Goal: Task Accomplishment & Management: Manage account settings

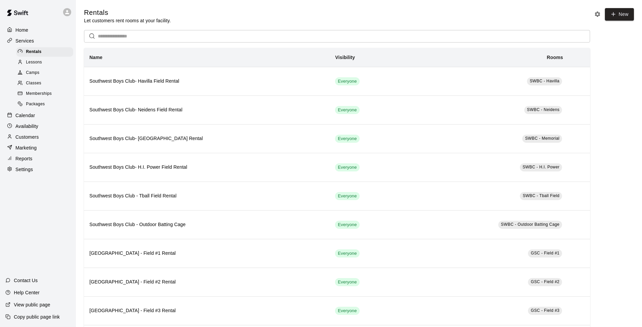
click at [37, 119] on div "Calendar" at bounding box center [37, 115] width 65 height 10
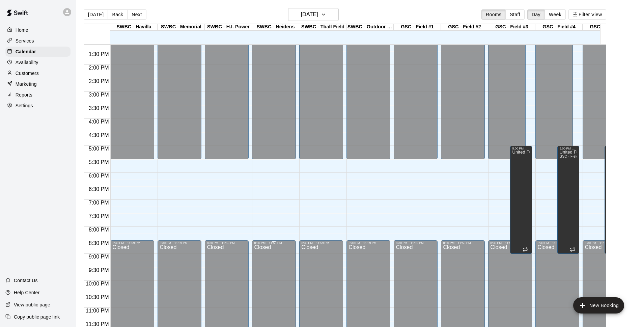
scroll to position [364, 0]
click at [561, 12] on button "Week" at bounding box center [555, 14] width 21 height 10
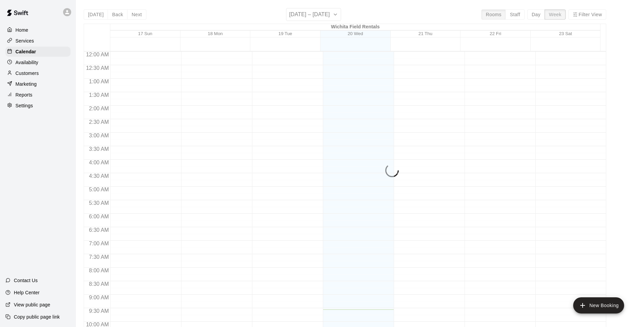
scroll to position [258, 0]
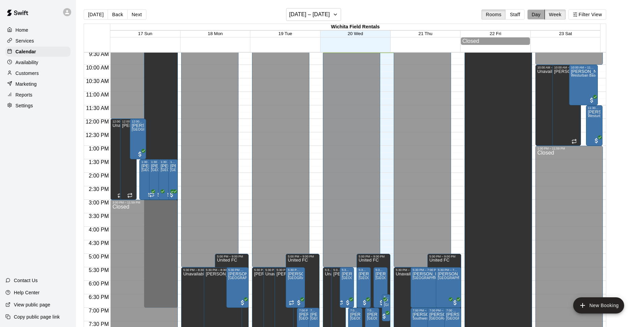
click at [540, 16] on button "Day" at bounding box center [536, 14] width 18 height 10
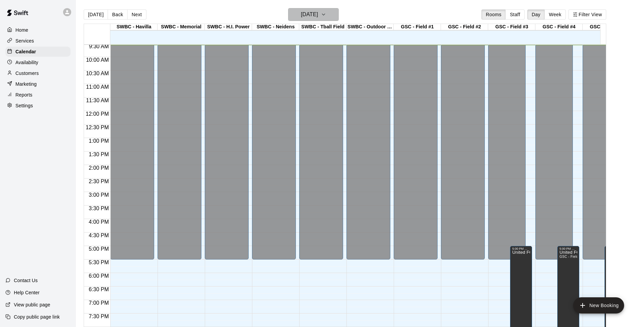
click at [336, 14] on button "[DATE]" at bounding box center [313, 14] width 51 height 13
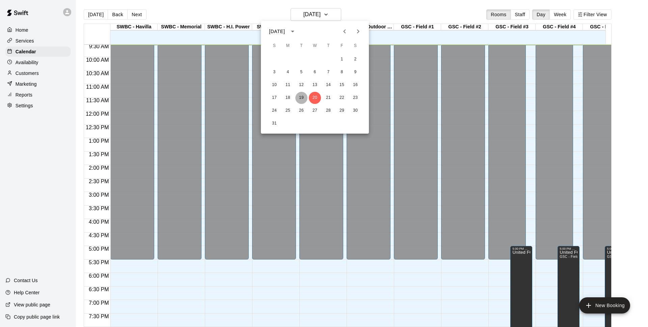
click at [298, 99] on button "19" at bounding box center [301, 98] width 12 height 12
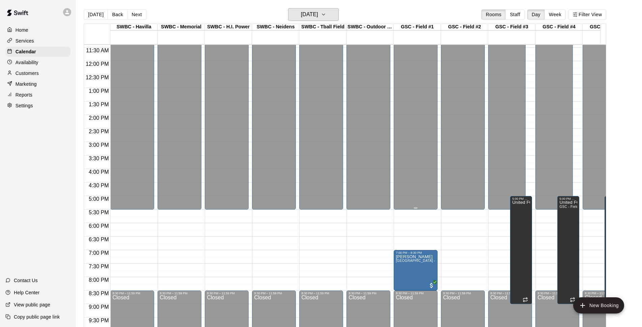
scroll to position [364, 0]
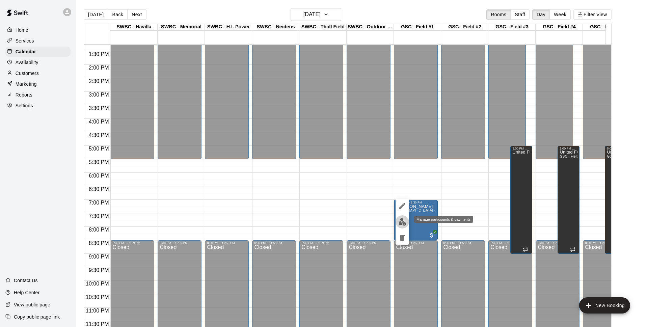
click at [405, 223] on img "edit" at bounding box center [402, 222] width 8 height 8
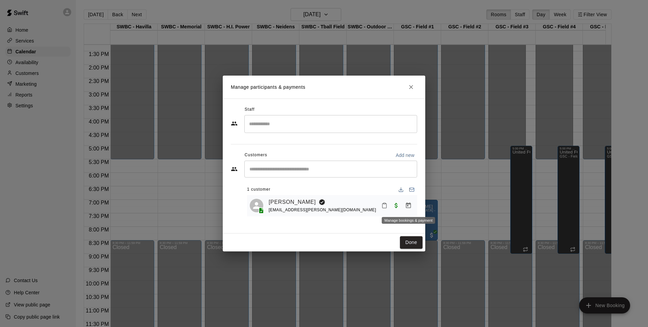
click at [406, 206] on icon "Manage bookings & payment" at bounding box center [408, 205] width 5 height 6
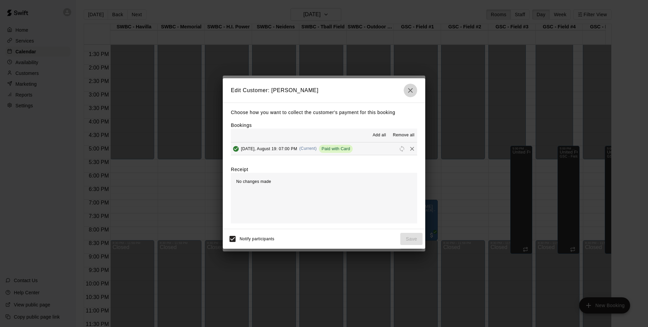
click at [410, 90] on icon "button" at bounding box center [410, 90] width 5 height 5
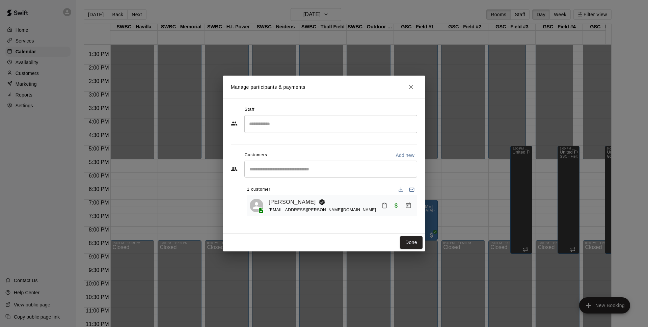
click at [414, 82] on button "Close" at bounding box center [411, 87] width 12 height 12
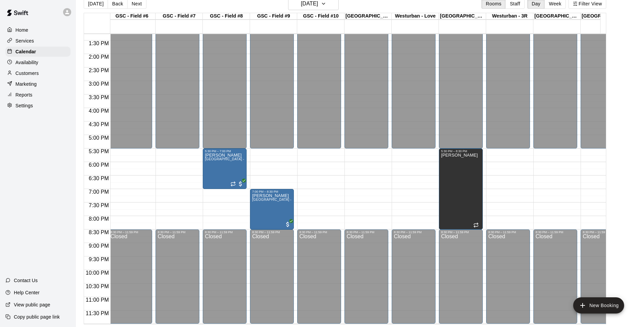
scroll to position [0, 524]
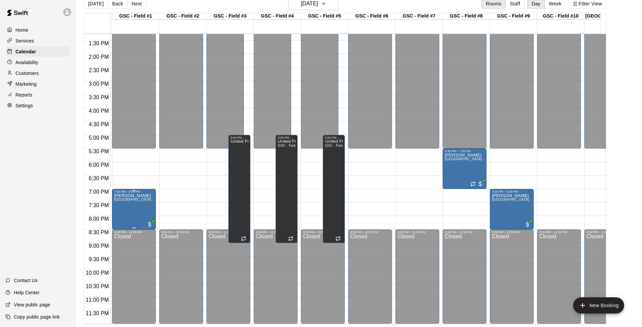
click at [142, 198] on span "[GEOGRAPHIC_DATA] - Field #1 Rental" at bounding box center [146, 200] width 65 height 4
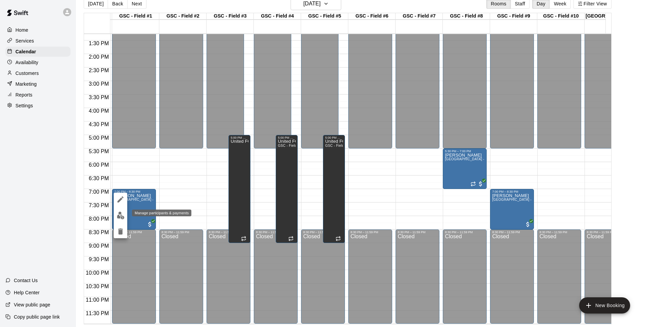
click at [119, 214] on img "edit" at bounding box center [121, 216] width 8 height 8
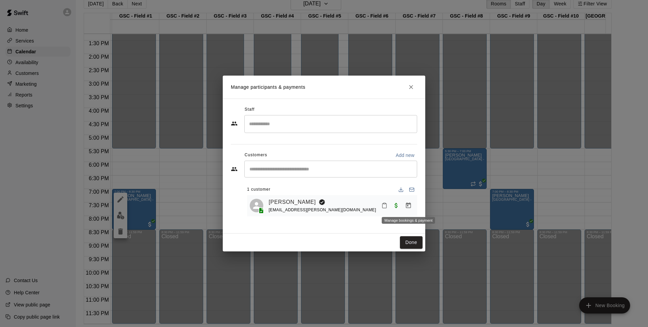
click at [408, 206] on icon "Manage bookings & payment" at bounding box center [408, 205] width 5 height 6
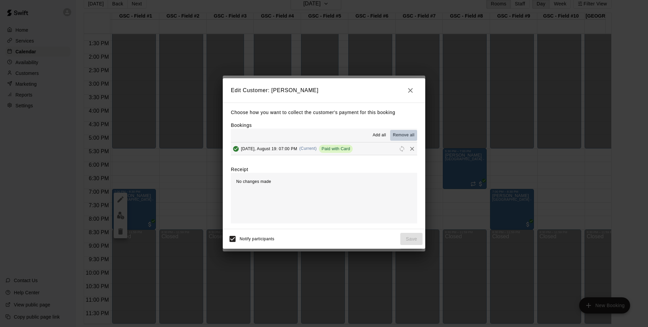
click at [403, 136] on span "Remove all" at bounding box center [404, 135] width 22 height 7
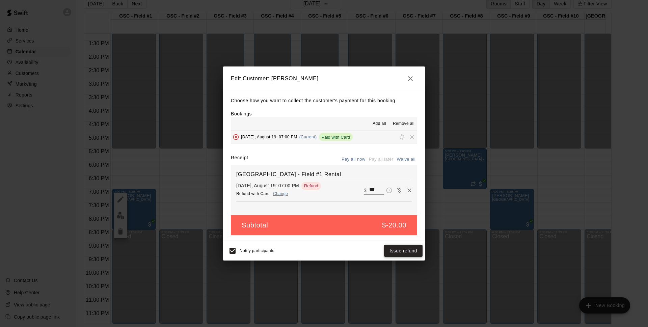
click at [404, 252] on button "Issue refund" at bounding box center [403, 251] width 38 height 12
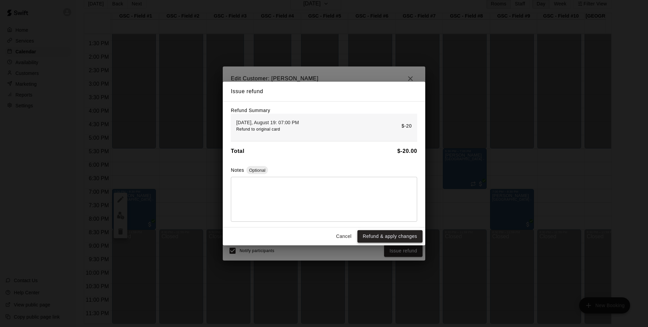
click at [399, 239] on button "Refund & apply changes" at bounding box center [389, 236] width 65 height 12
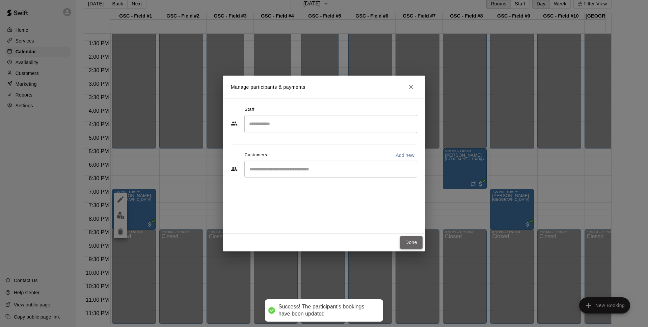
click at [411, 244] on button "Done" at bounding box center [411, 242] width 23 height 12
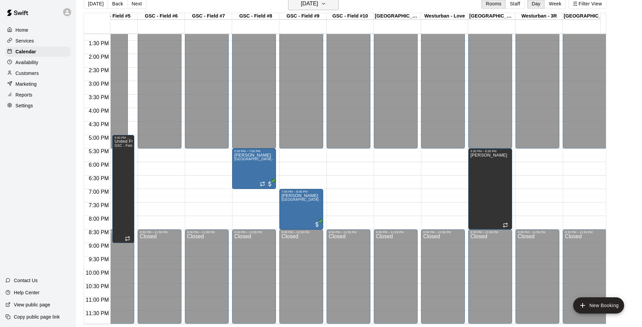
click at [310, 7] on h6 "[DATE]" at bounding box center [309, 3] width 17 height 9
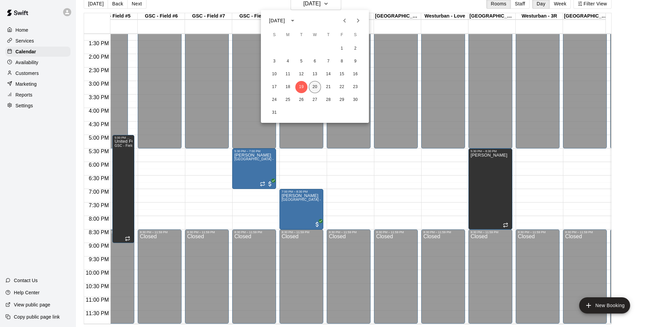
click at [313, 88] on button "20" at bounding box center [315, 87] width 12 height 12
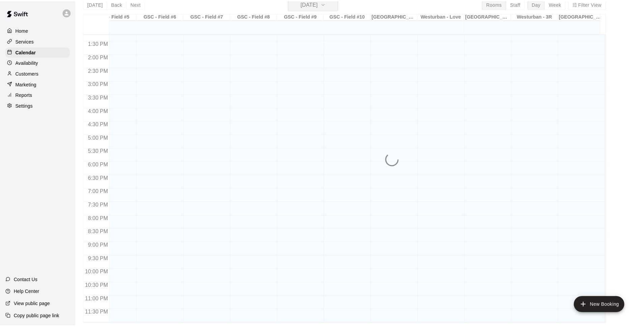
scroll to position [8, 0]
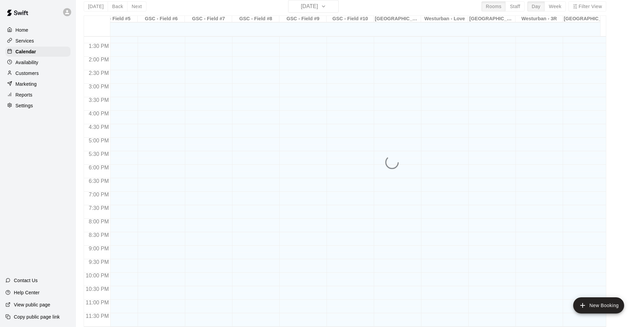
click at [313, 88] on div at bounding box center [301, 3] width 44 height 648
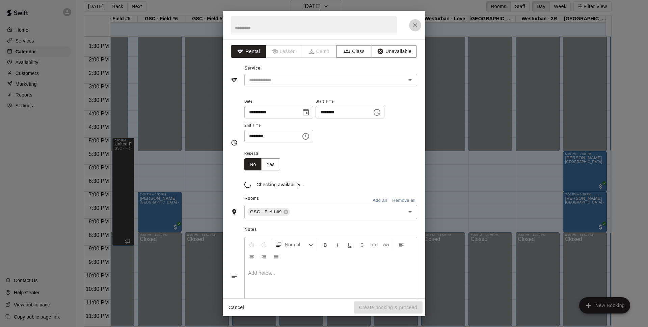
click at [413, 25] on icon "Close" at bounding box center [415, 25] width 7 height 7
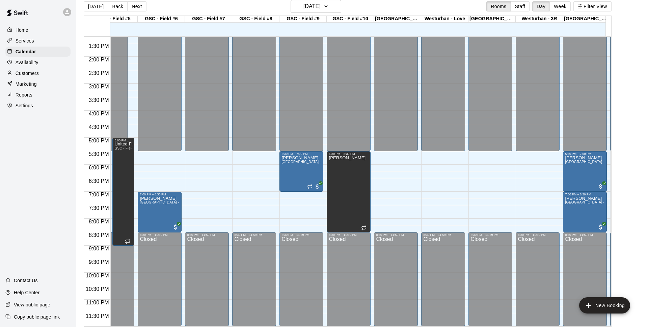
click at [413, 26] on icon "Close" at bounding box center [415, 25] width 7 height 7
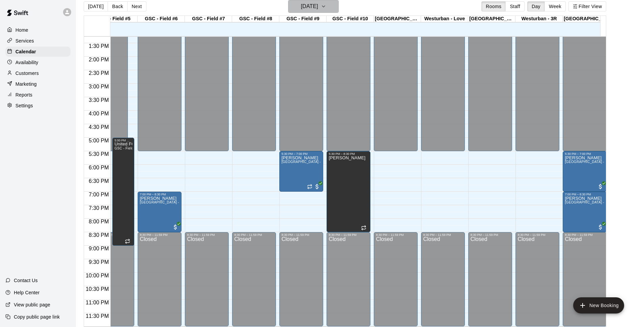
click at [315, 6] on h6 "[DATE]" at bounding box center [309, 6] width 17 height 9
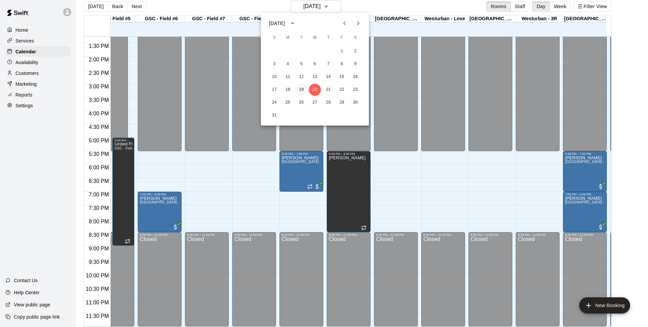
click at [304, 90] on button "19" at bounding box center [301, 90] width 12 height 12
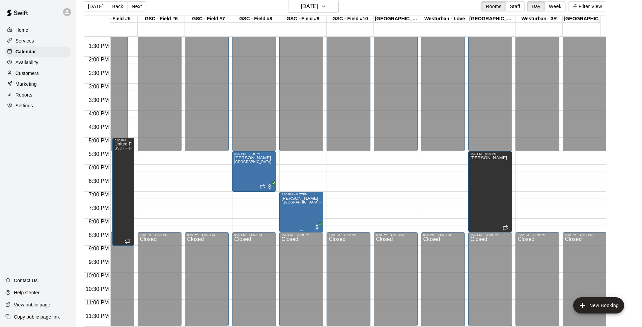
click at [301, 198] on p "[PERSON_NAME]" at bounding box center [301, 198] width 40 height 0
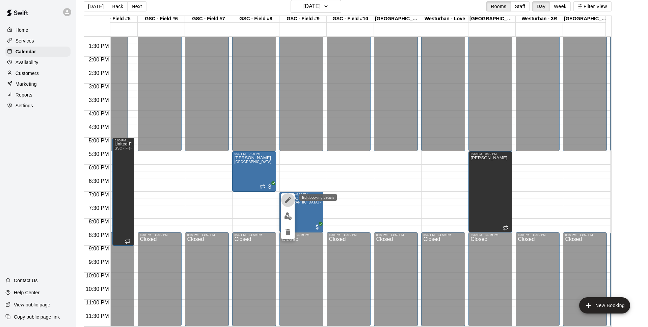
click at [287, 201] on icon "edit" at bounding box center [288, 200] width 6 height 6
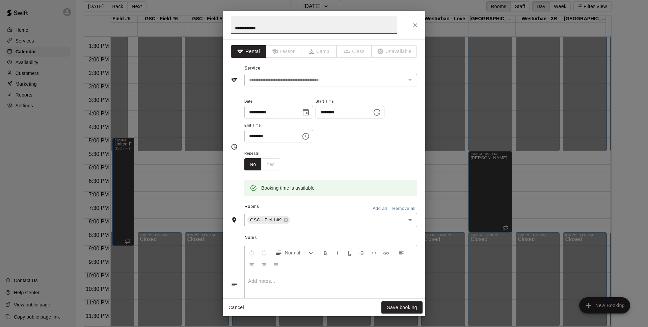
click at [261, 112] on input "**********" at bounding box center [270, 112] width 52 height 12
type input "**********"
click at [401, 307] on button "Save booking" at bounding box center [401, 307] width 41 height 12
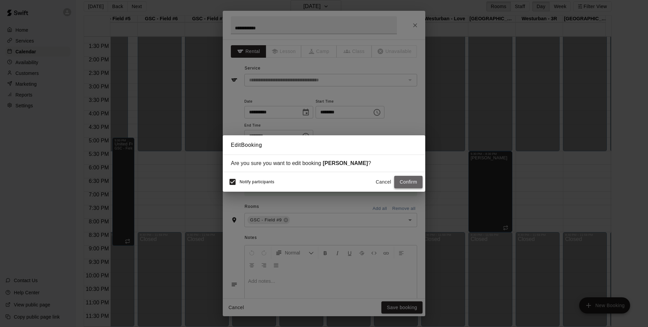
click at [410, 181] on button "Confirm" at bounding box center [408, 182] width 28 height 12
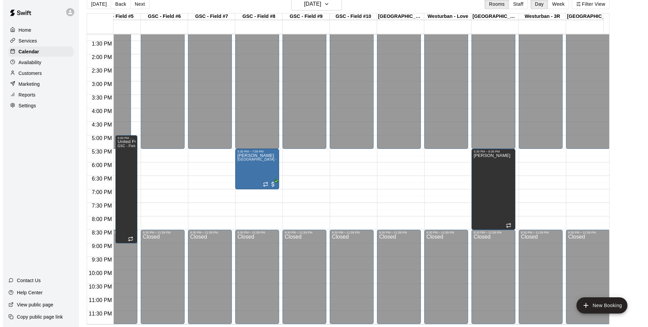
scroll to position [11, 0]
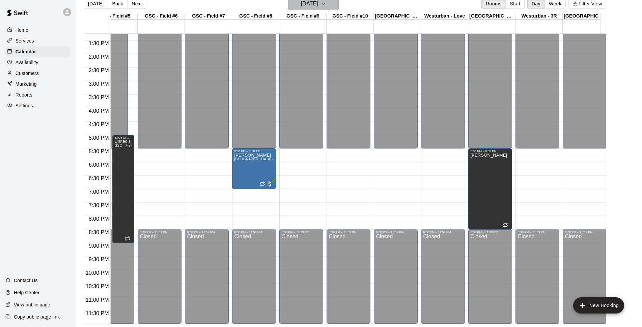
click at [303, 2] on h6 "[DATE]" at bounding box center [309, 3] width 17 height 9
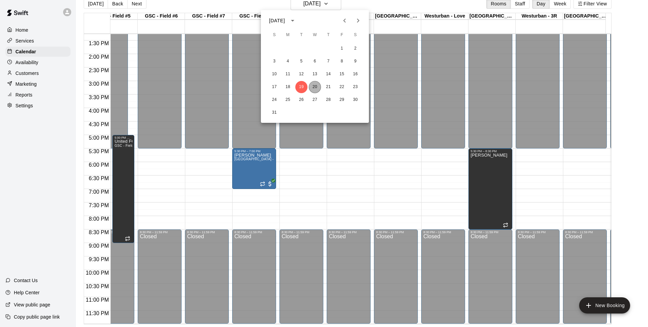
click at [314, 88] on button "20" at bounding box center [315, 87] width 12 height 12
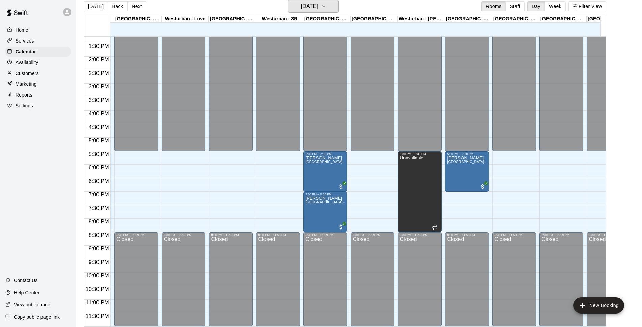
scroll to position [364, 753]
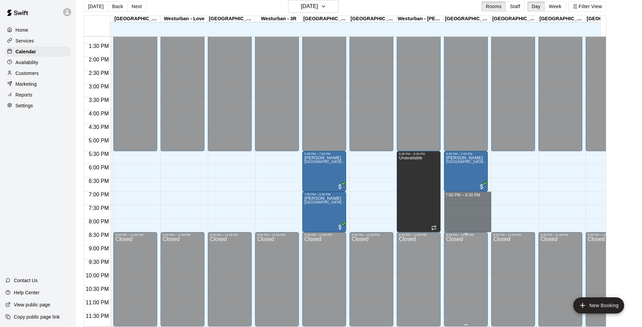
drag, startPoint x: 454, startPoint y: 189, endPoint x: 464, endPoint y: 227, distance: 38.7
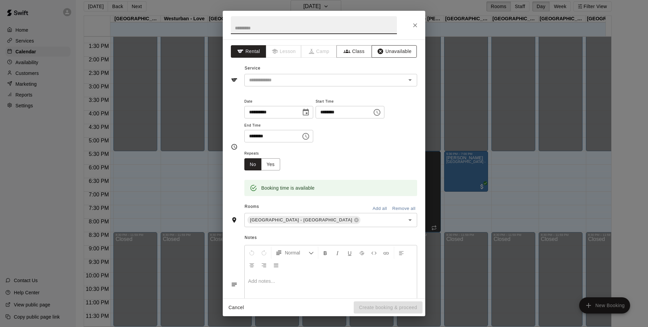
click at [387, 50] on button "Unavailable" at bounding box center [393, 51] width 45 height 12
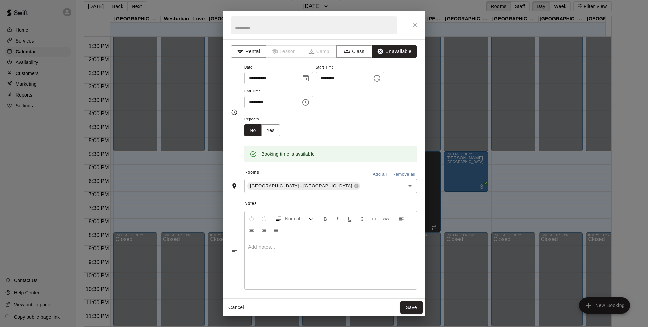
click at [276, 27] on input "text" at bounding box center [314, 25] width 166 height 18
type input "*"
type input "**********"
click at [408, 313] on button "Save" at bounding box center [411, 307] width 22 height 12
